Goal: Information Seeking & Learning: Find specific fact

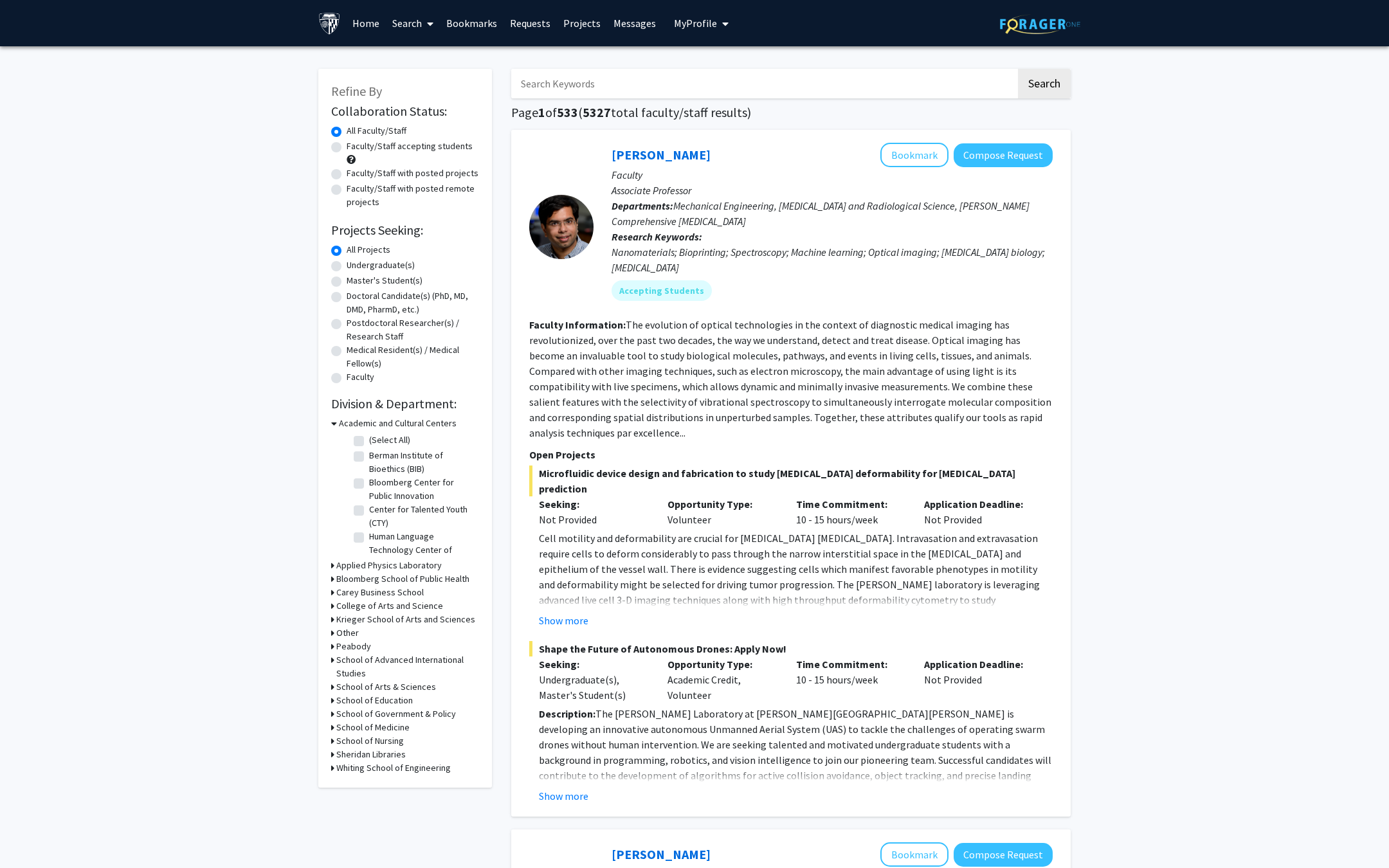
click at [602, 82] on input "Search Keywords" at bounding box center [763, 83] width 504 height 30
type input "raj"
click at [552, 788] on button "Show more" at bounding box center [564, 795] width 50 height 15
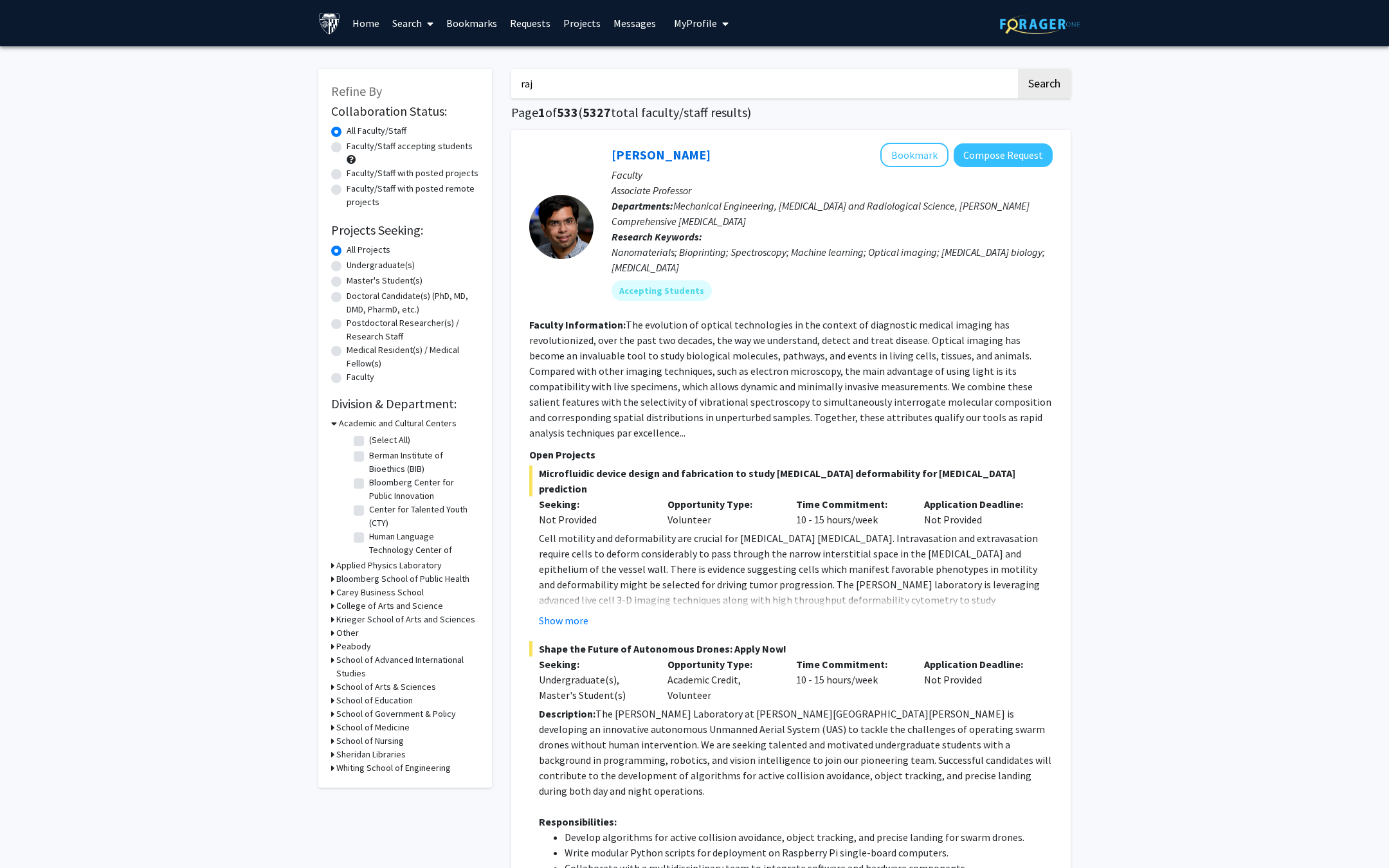
click at [582, 89] on input "raj" at bounding box center [763, 83] width 504 height 30
click at [1018, 69] on button "Search" at bounding box center [1043, 83] width 53 height 30
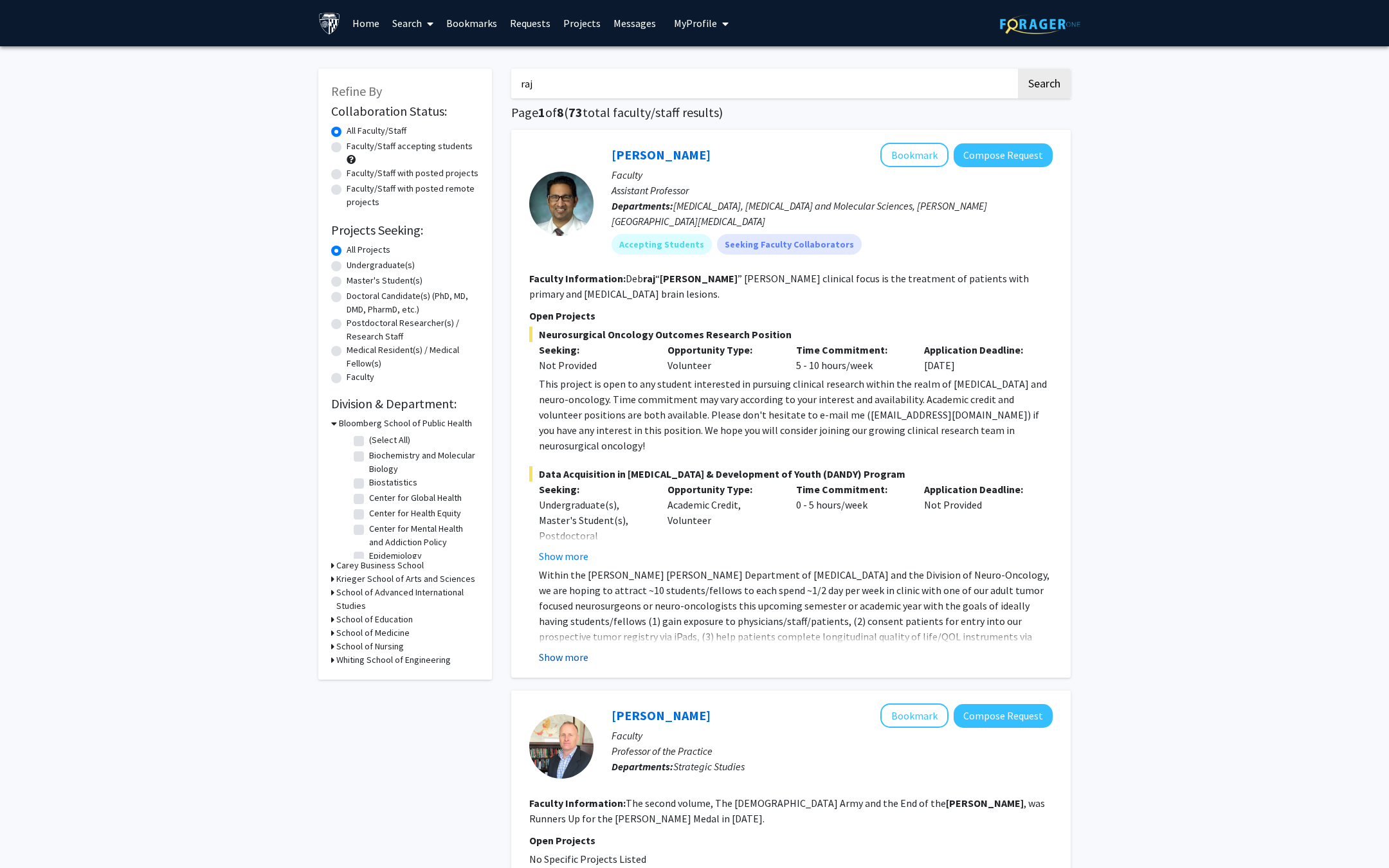
click at [564, 649] on button "Show more" at bounding box center [564, 657] width 50 height 15
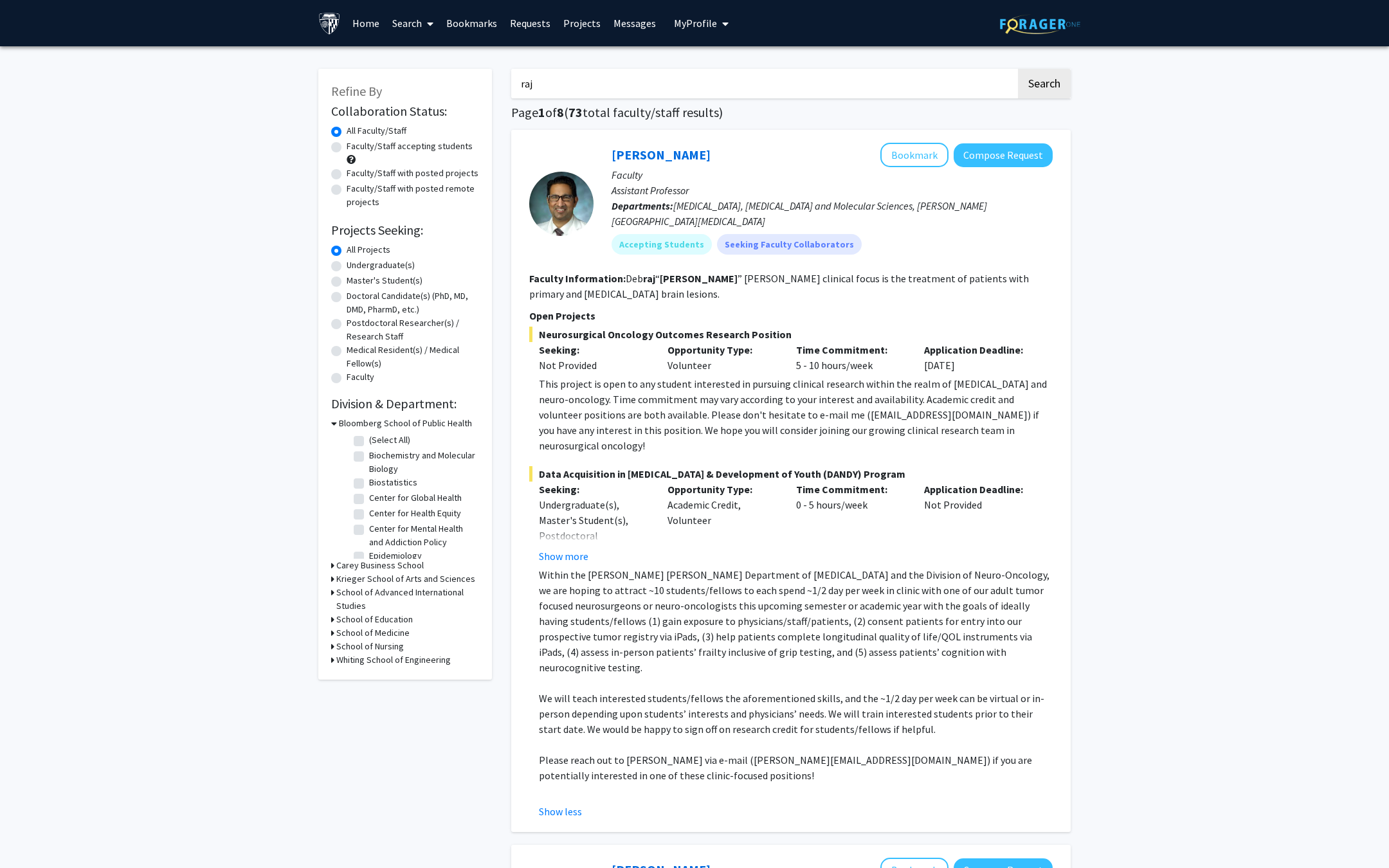
click at [357, 26] on link "Home" at bounding box center [366, 23] width 40 height 45
